Goal: Information Seeking & Learning: Find specific fact

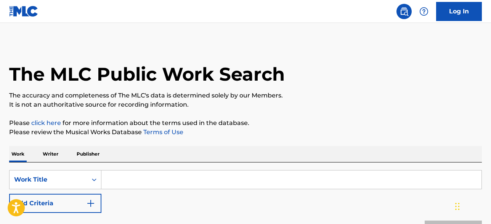
click at [137, 183] on input "Search Form" at bounding box center [291, 179] width 380 height 18
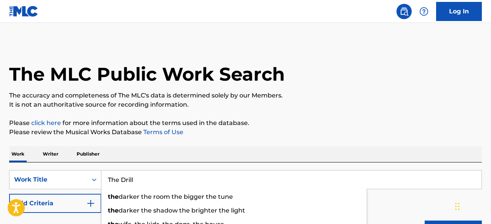
type input "The Drill"
click at [68, 201] on button "Add Criteria" at bounding box center [55, 202] width 92 height 19
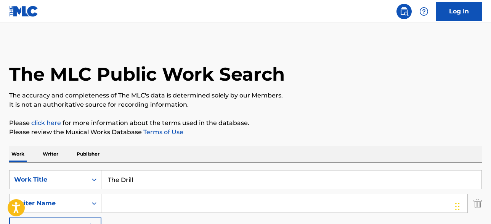
click at [126, 204] on input "Search Form" at bounding box center [284, 203] width 366 height 18
type input "Grant"
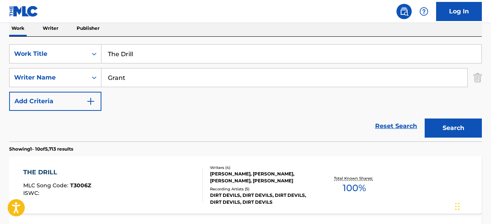
scroll to position [127, 0]
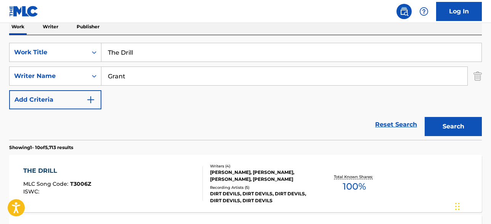
click at [240, 183] on div "Writers ( 4 ) [PERSON_NAME], [PERSON_NAME], [PERSON_NAME], [PERSON_NAME] Record…" at bounding box center [259, 183] width 113 height 41
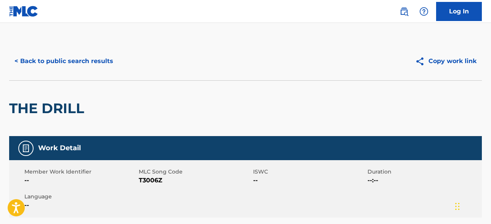
click at [73, 60] on button "< Back to public search results" at bounding box center [63, 60] width 109 height 19
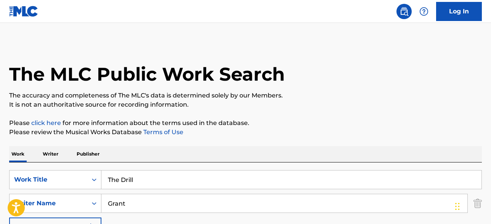
scroll to position [127, 0]
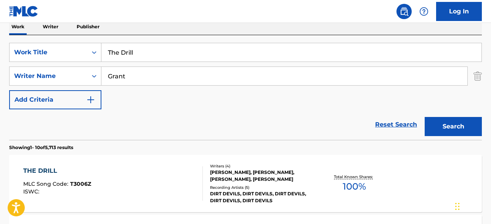
click at [141, 58] on input "The Drill" at bounding box center [291, 52] width 380 height 18
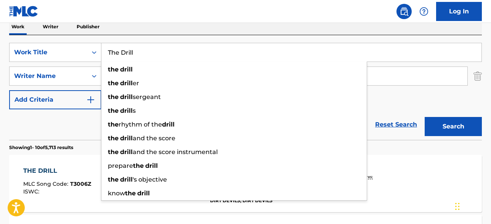
click at [141, 58] on input "The Drill" at bounding box center [291, 52] width 380 height 18
click at [156, 55] on input "The Drill" at bounding box center [291, 52] width 380 height 18
paste input "Bass, Beats & Melody"
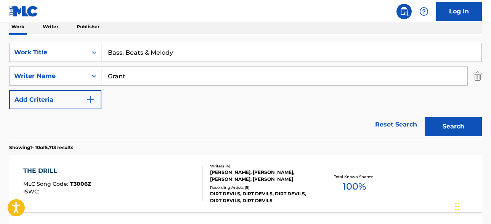
type input "Bass, Beats & Melody"
click at [142, 76] on input "Grant" at bounding box center [284, 76] width 366 height 18
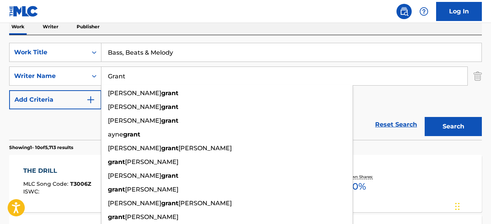
click at [142, 76] on input "Grant" at bounding box center [284, 76] width 366 height 18
paste input "Menck"
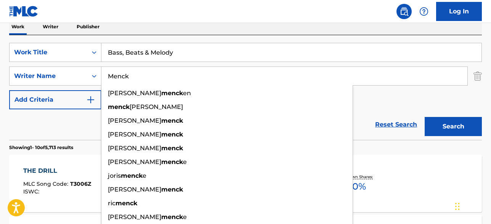
type input "Menck"
click at [425, 117] on button "Search" at bounding box center [453, 126] width 57 height 19
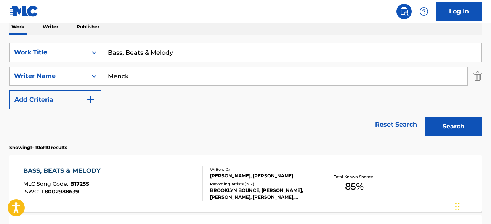
click at [232, 186] on div "Recording Artists ( 782 )" at bounding box center [262, 184] width 105 height 6
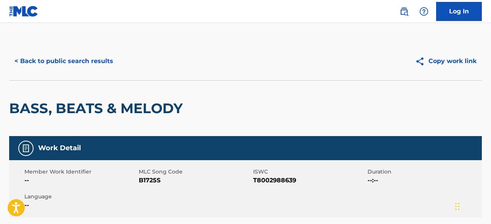
click at [96, 60] on button "< Back to public search results" at bounding box center [63, 60] width 109 height 19
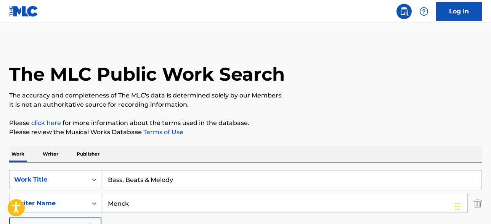
scroll to position [127, 0]
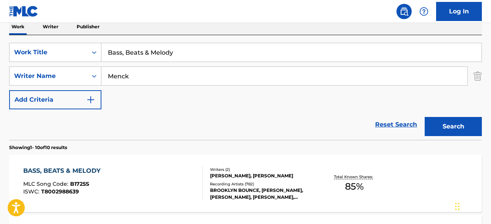
click at [193, 55] on input "Bass, Beats & Melody" at bounding box center [291, 52] width 380 height 18
click at [192, 55] on input "Bass, Beats & Melody" at bounding box center [291, 52] width 380 height 18
paste input "hey mama wolf"
type input "hey mama wolf"
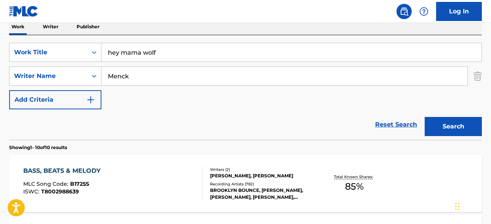
click at [153, 83] on input "Menck" at bounding box center [284, 76] width 366 height 18
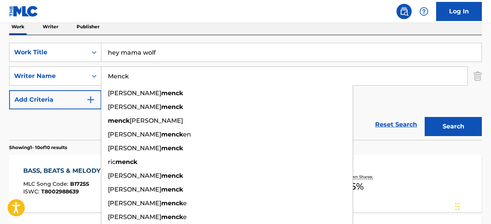
click at [153, 83] on input "Menck" at bounding box center [284, 76] width 366 height 18
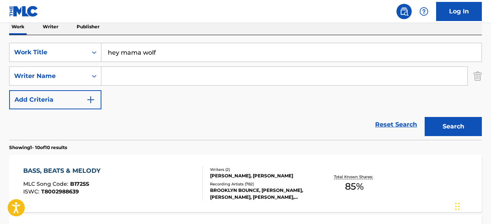
click at [425, 117] on button "Search" at bounding box center [453, 126] width 57 height 19
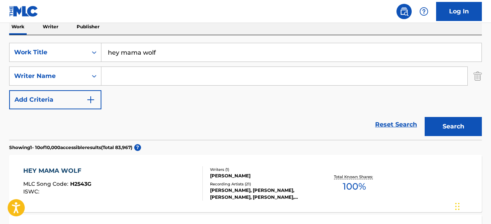
click at [265, 194] on div "[PERSON_NAME], [PERSON_NAME], [PERSON_NAME], [PERSON_NAME], [PERSON_NAME], [PER…" at bounding box center [262, 194] width 105 height 14
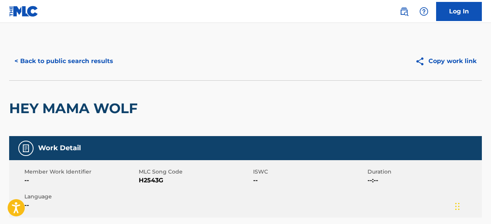
click at [92, 58] on button "< Back to public search results" at bounding box center [63, 60] width 109 height 19
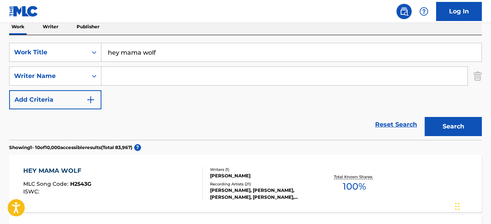
click at [143, 74] on input "Search Form" at bounding box center [284, 76] width 366 height 18
paste input "Cavalera"
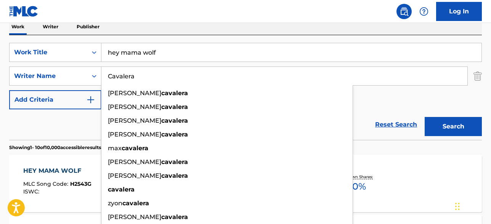
click at [381, 77] on input "Cavalera" at bounding box center [284, 76] width 366 height 18
paste input "back to the primitive"
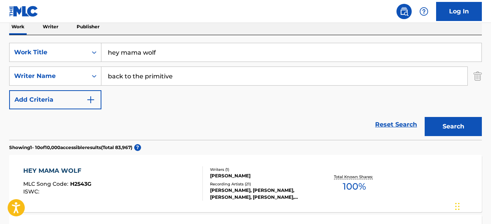
type input "Cavalera"
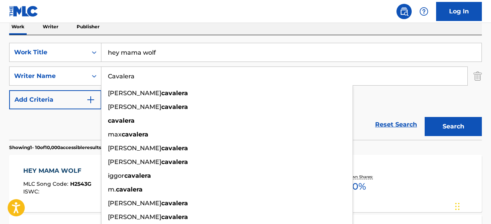
click at [211, 55] on input "hey mama wolf" at bounding box center [291, 52] width 380 height 18
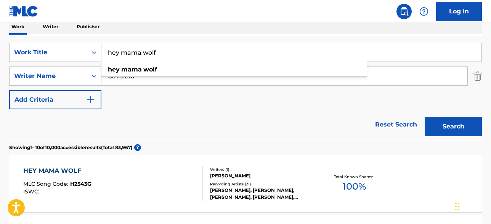
click at [211, 55] on input "hey mama wolf" at bounding box center [291, 52] width 380 height 18
paste input "back to the primitive"
type input "back to the primitive"
click at [425, 117] on button "Search" at bounding box center [453, 126] width 57 height 19
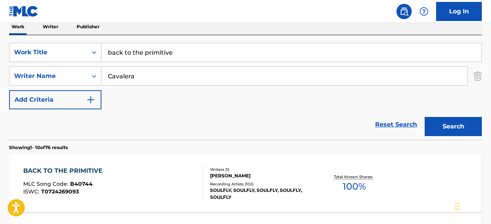
click at [239, 179] on div "[PERSON_NAME]" at bounding box center [262, 175] width 105 height 7
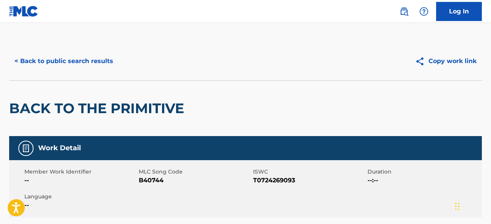
click at [94, 68] on button "< Back to public search results" at bounding box center [63, 60] width 109 height 19
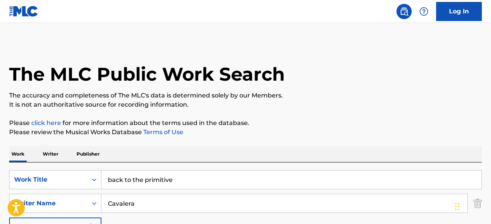
scroll to position [127, 0]
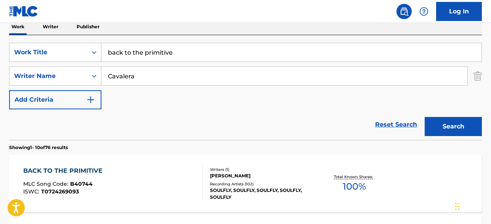
click at [165, 58] on input "back to the primitive" at bounding box center [291, 52] width 380 height 18
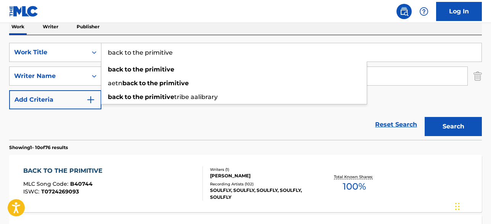
click at [165, 58] on input "back to the primitive" at bounding box center [291, 52] width 380 height 18
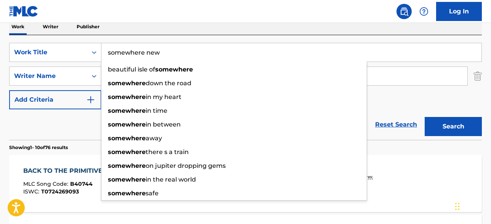
type input "somewhere new"
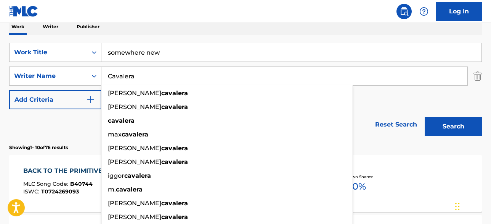
paste input "[PERSON_NAME]"
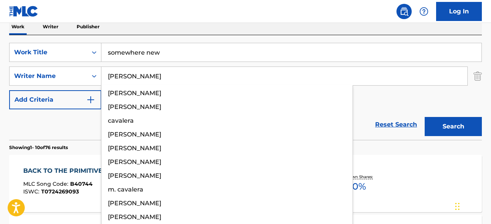
type input "[PERSON_NAME]"
click at [425, 117] on button "Search" at bounding box center [453, 126] width 57 height 19
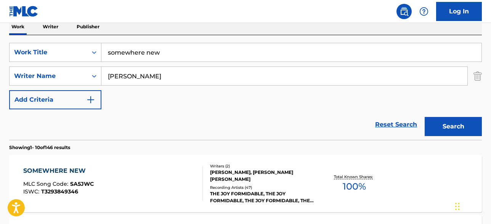
click at [398, 199] on div "SOMEWHERE NEW MLC Song Code : SA5JWC ISWC : T3293849346 Writers ( 2 ) [PERSON_N…" at bounding box center [245, 182] width 473 height 57
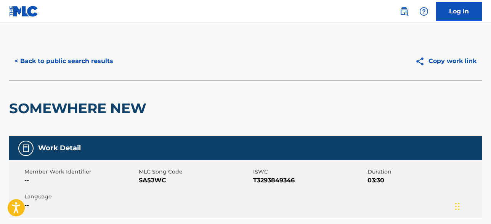
click at [80, 51] on div "< Back to public search results Copy work link" at bounding box center [245, 61] width 473 height 38
click at [74, 45] on div "< Back to public search results Copy work link" at bounding box center [245, 61] width 473 height 38
click at [74, 63] on button "< Back to public search results" at bounding box center [63, 60] width 109 height 19
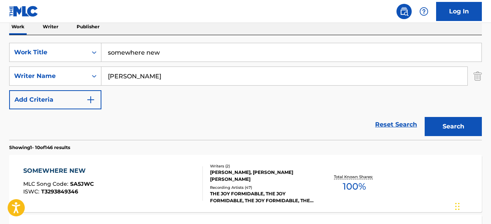
click at [156, 59] on input "somewhere new" at bounding box center [291, 52] width 380 height 18
click at [156, 58] on input "somewhere new" at bounding box center [291, 52] width 380 height 18
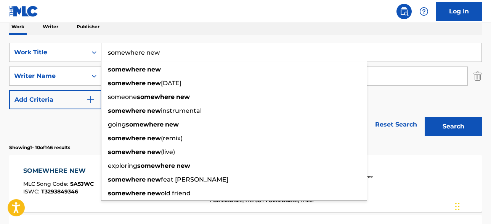
paste input "Cradle Your Device"
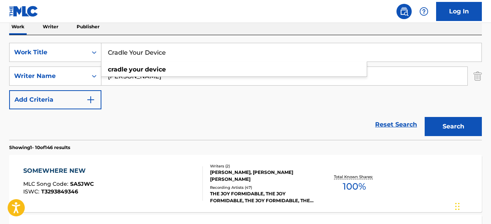
type input "Cradle Your Device"
click at [130, 78] on input "[PERSON_NAME]" at bounding box center [284, 76] width 366 height 18
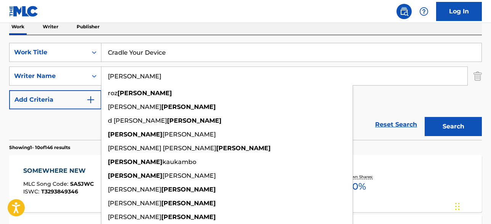
paste input "[PERSON_NAME]"
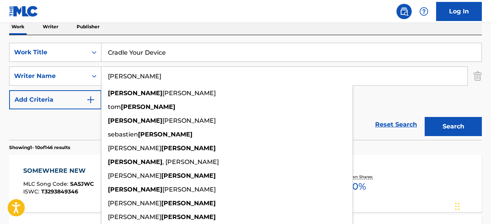
type input "[PERSON_NAME]"
click at [425, 117] on button "Search" at bounding box center [453, 126] width 57 height 19
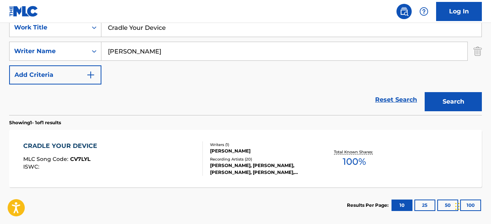
scroll to position [155, 0]
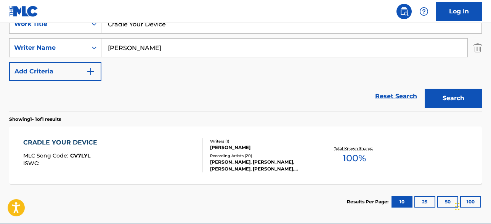
click at [248, 153] on div "Recording Artists ( 20 )" at bounding box center [262, 156] width 105 height 6
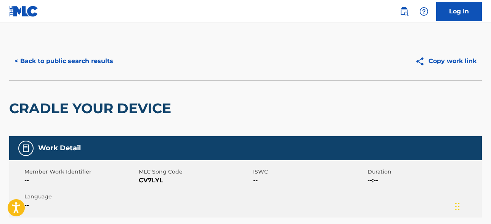
click at [59, 58] on button "< Back to public search results" at bounding box center [63, 60] width 109 height 19
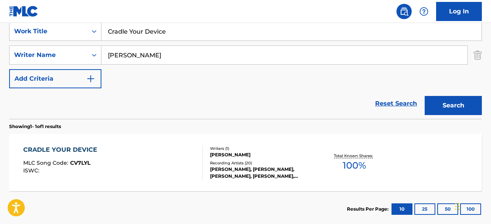
click at [157, 51] on input "[PERSON_NAME]" at bounding box center [284, 55] width 366 height 18
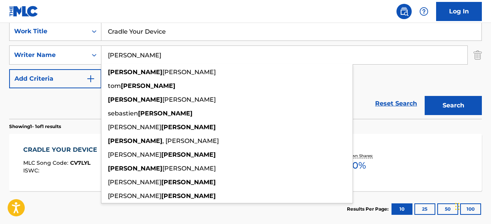
paste input "Cavalera"
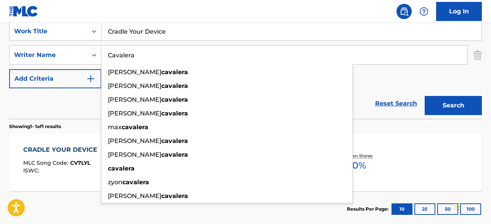
type input "Cavalera"
click at [165, 33] on input "Cradle Your Device" at bounding box center [291, 31] width 380 height 18
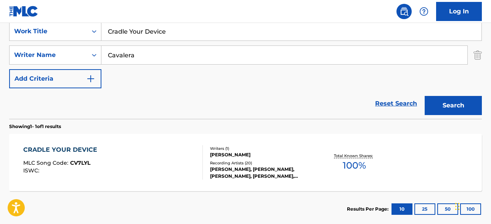
click at [165, 33] on input "Cradle Your Device" at bounding box center [291, 31] width 380 height 18
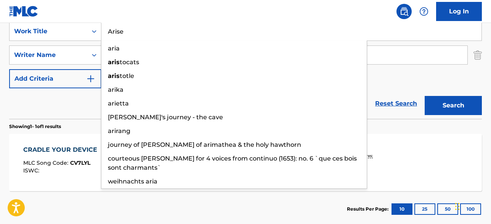
type input "Arise"
click at [425, 96] on button "Search" at bounding box center [453, 105] width 57 height 19
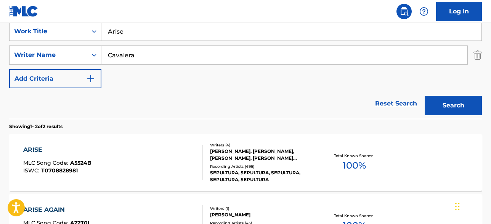
click at [259, 161] on div "Writers ( 4 ) [PERSON_NAME], [PERSON_NAME], [PERSON_NAME], [PERSON_NAME] [PERSO…" at bounding box center [259, 162] width 113 height 41
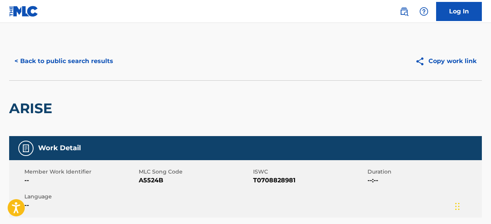
click at [56, 57] on button "< Back to public search results" at bounding box center [63, 60] width 109 height 19
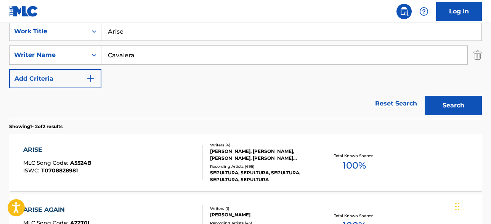
click at [157, 50] on input "Cavalera" at bounding box center [284, 55] width 366 height 18
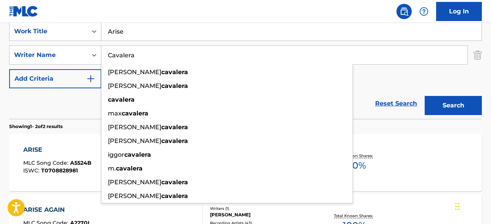
paste input "oulter"
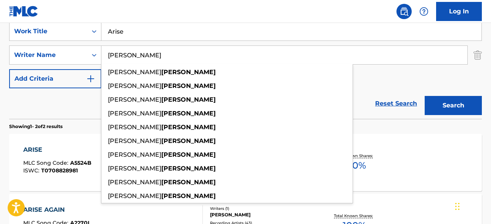
type input "[PERSON_NAME]"
click at [152, 37] on input "Arise" at bounding box center [291, 31] width 380 height 18
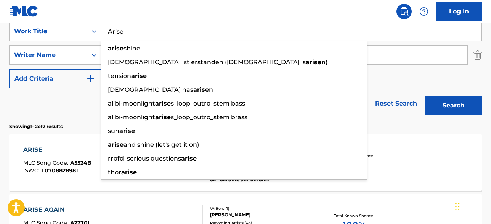
click at [152, 36] on input "Arise" at bounding box center [291, 31] width 380 height 18
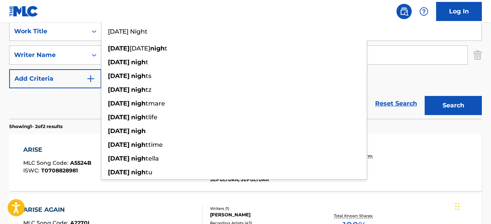
type input "[DATE] Night"
click at [425, 96] on button "Search" at bounding box center [453, 105] width 57 height 19
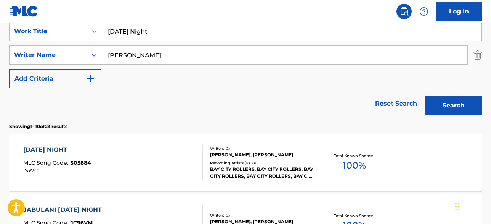
click at [241, 156] on div "[PERSON_NAME], [PERSON_NAME]" at bounding box center [262, 154] width 105 height 7
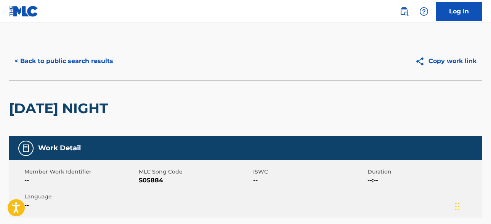
click at [91, 56] on button "< Back to public search results" at bounding box center [63, 60] width 109 height 19
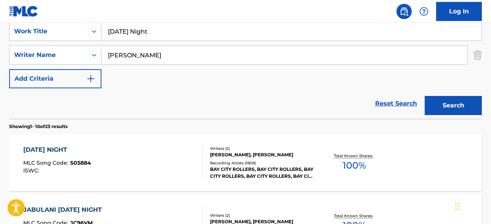
click at [155, 36] on input "[DATE] Night" at bounding box center [291, 31] width 380 height 18
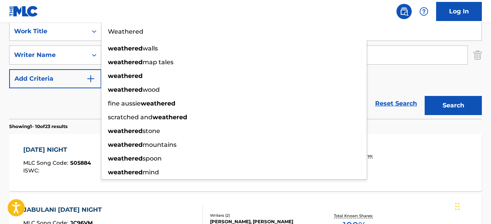
type input "Weathered"
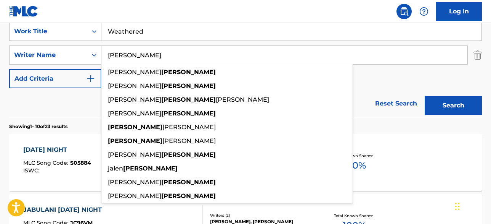
paste input "Garratt"
type input "Garratt"
click at [425, 96] on button "Search" at bounding box center [453, 105] width 57 height 19
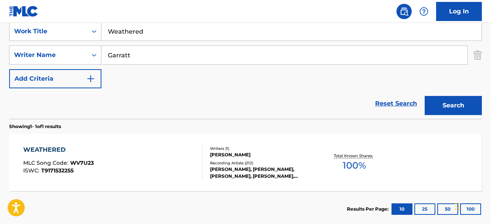
click at [253, 168] on div "[PERSON_NAME], [PERSON_NAME], [PERSON_NAME], [PERSON_NAME],[PERSON_NAME], [PERS…" at bounding box center [262, 173] width 105 height 14
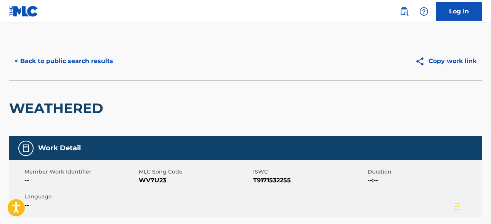
click at [73, 55] on button "< Back to public search results" at bounding box center [63, 60] width 109 height 19
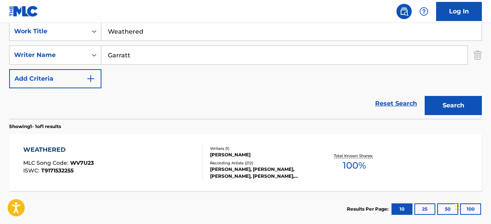
click at [161, 38] on input "Weathered" at bounding box center [291, 31] width 380 height 18
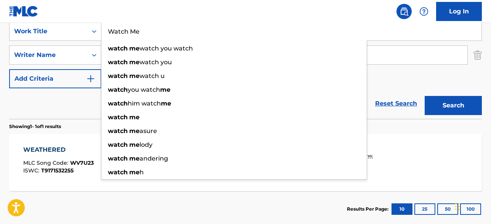
type input "Watch Me"
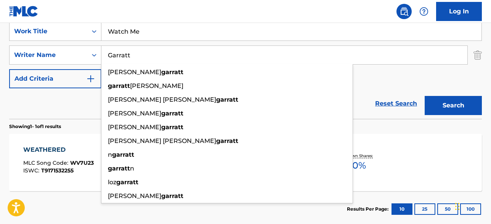
paste input "Siffre"
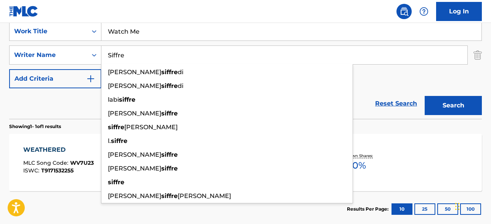
type input "Siffre"
click at [425, 96] on button "Search" at bounding box center [453, 105] width 57 height 19
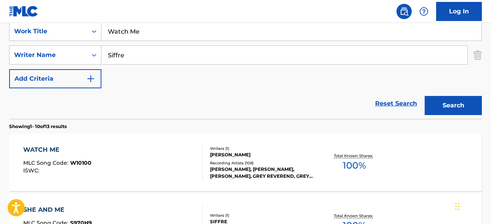
click at [253, 172] on div "[PERSON_NAME], [PERSON_NAME], [PERSON_NAME], GREY REVEREND, GREY REVEREND" at bounding box center [262, 173] width 105 height 14
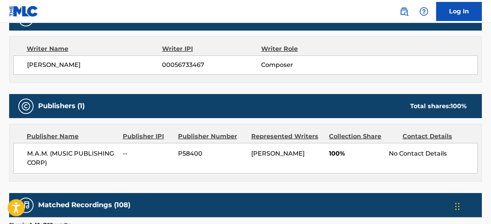
scroll to position [259, 0]
